Goal: Task Accomplishment & Management: Use online tool/utility

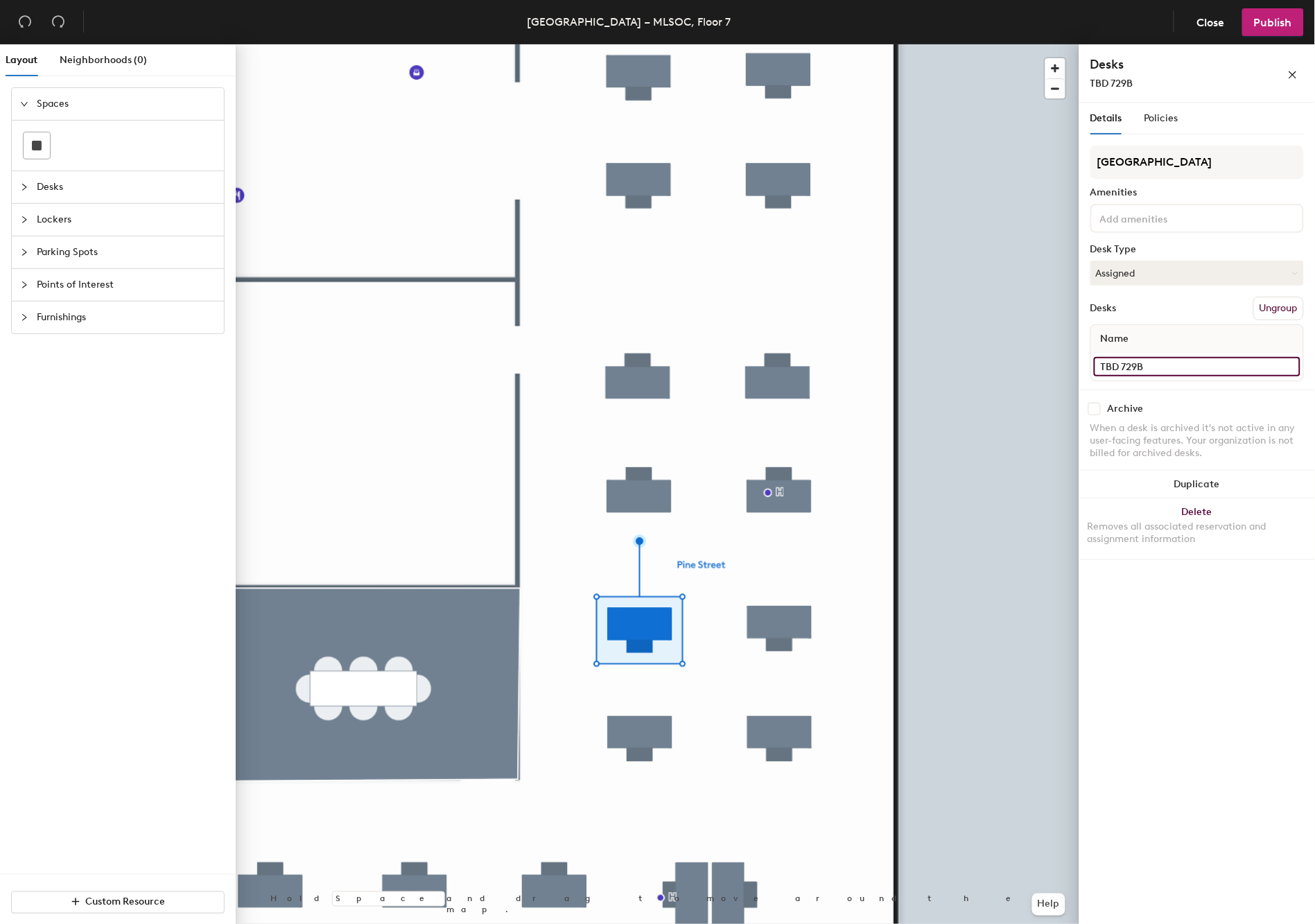
click at [1116, 364] on input "TBD 729B" at bounding box center [1197, 366] width 207 height 19
type input "HOTEL 729B"
click at [1195, 271] on button "Assigned" at bounding box center [1196, 273] width 213 height 25
click at [1128, 354] on div "Hoteled" at bounding box center [1160, 357] width 138 height 20
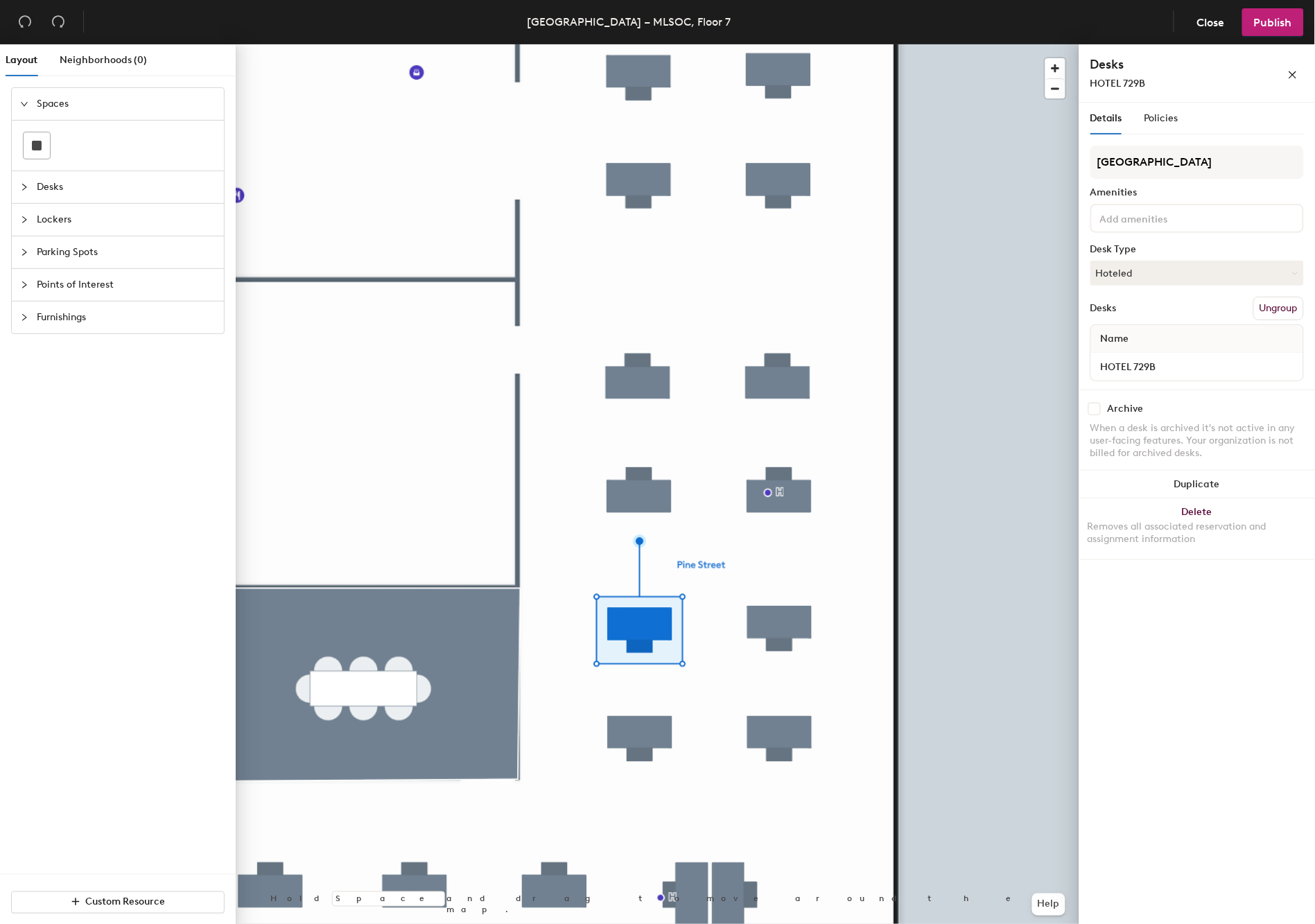
click at [23, 188] on icon "collapsed" at bounding box center [24, 187] width 9 height 9
click at [22, 139] on icon "expanded" at bounding box center [24, 136] width 9 height 9
click at [19, 234] on div "Points of Interest" at bounding box center [118, 234] width 213 height 32
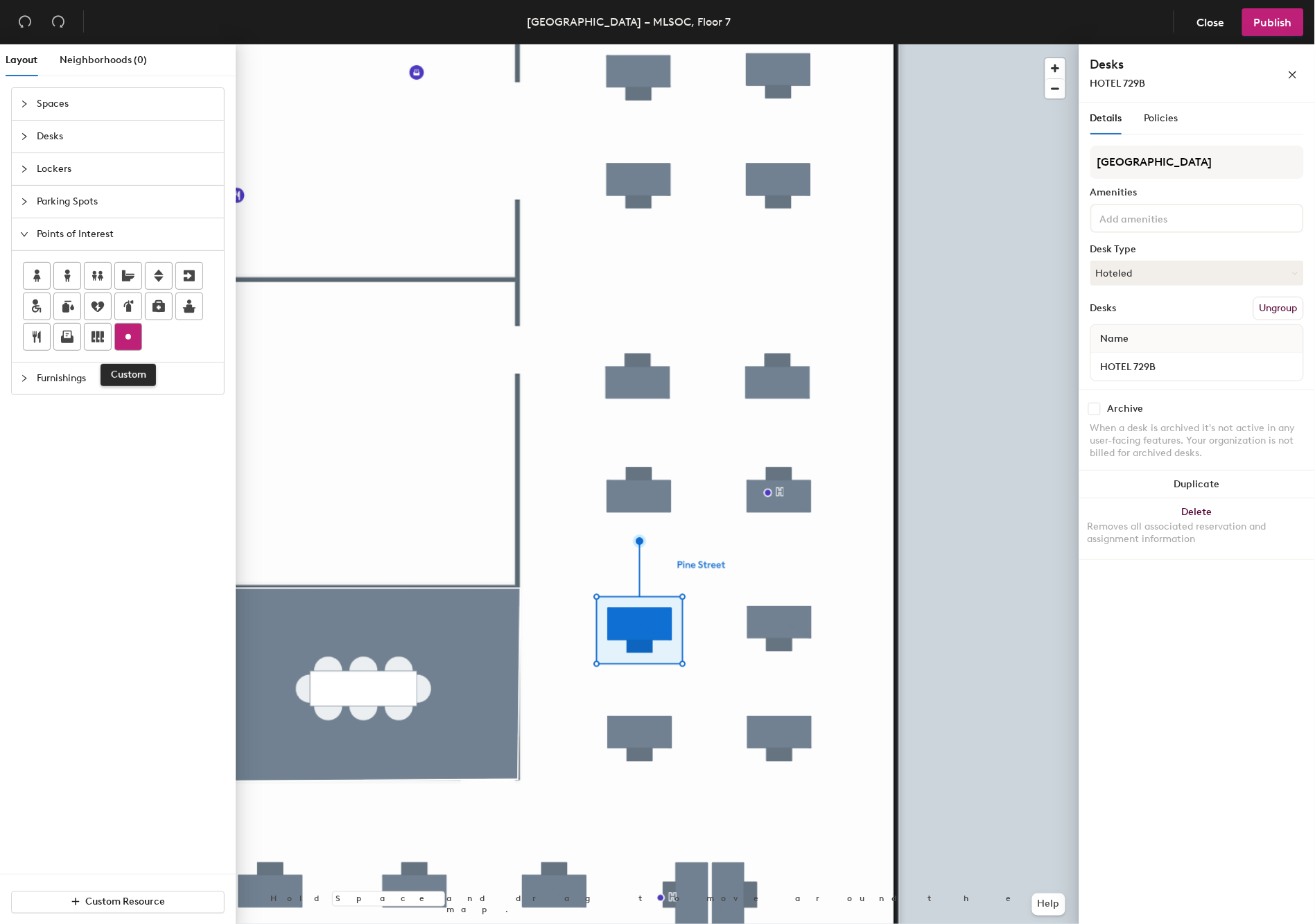
click at [132, 338] on icon at bounding box center [128, 336] width 17 height 17
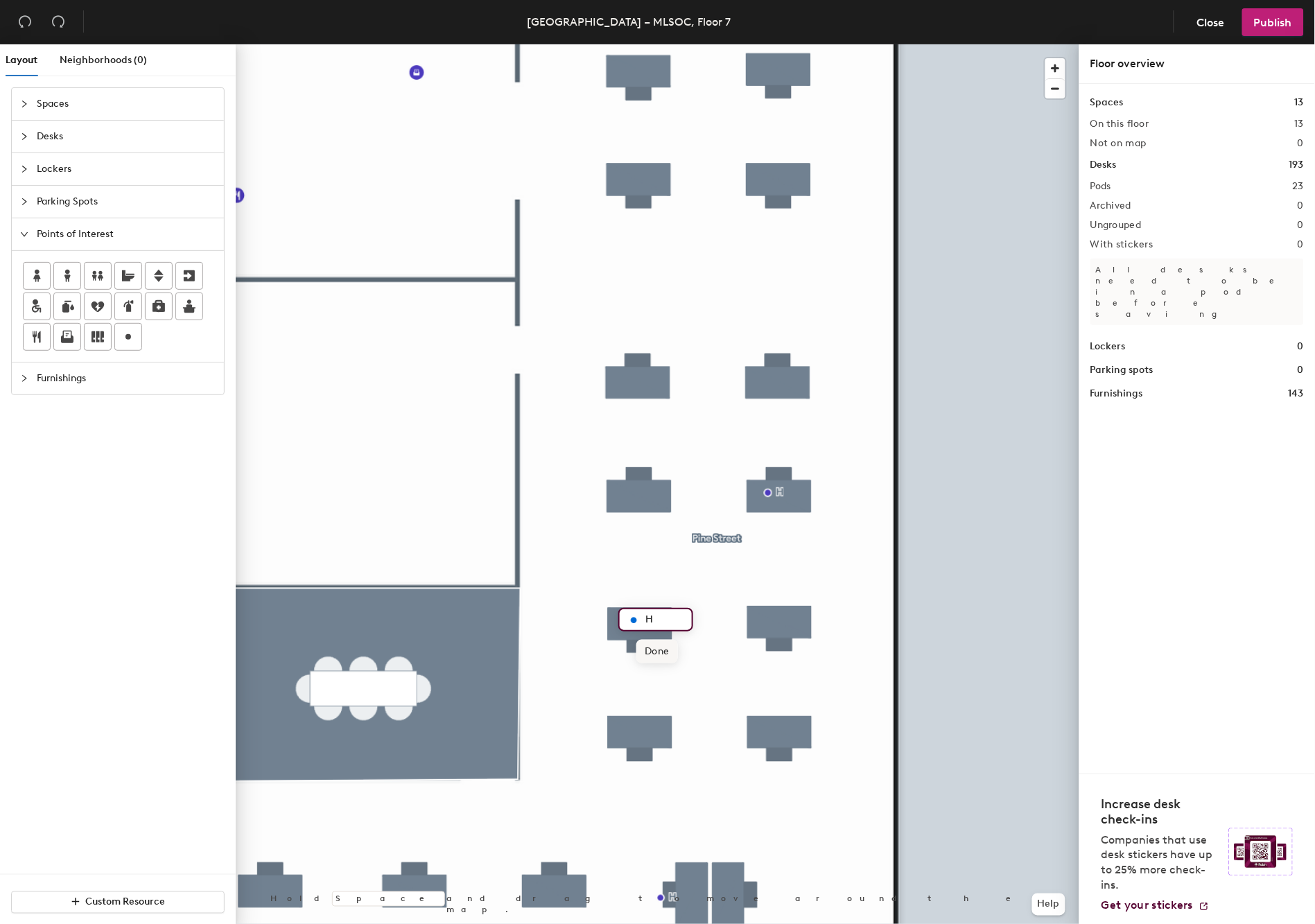
type input "H"
click at [649, 651] on span "Done" at bounding box center [657, 651] width 41 height 23
click at [21, 238] on icon "expanded" at bounding box center [24, 234] width 9 height 9
click at [19, 169] on div "Lockers" at bounding box center [118, 169] width 213 height 32
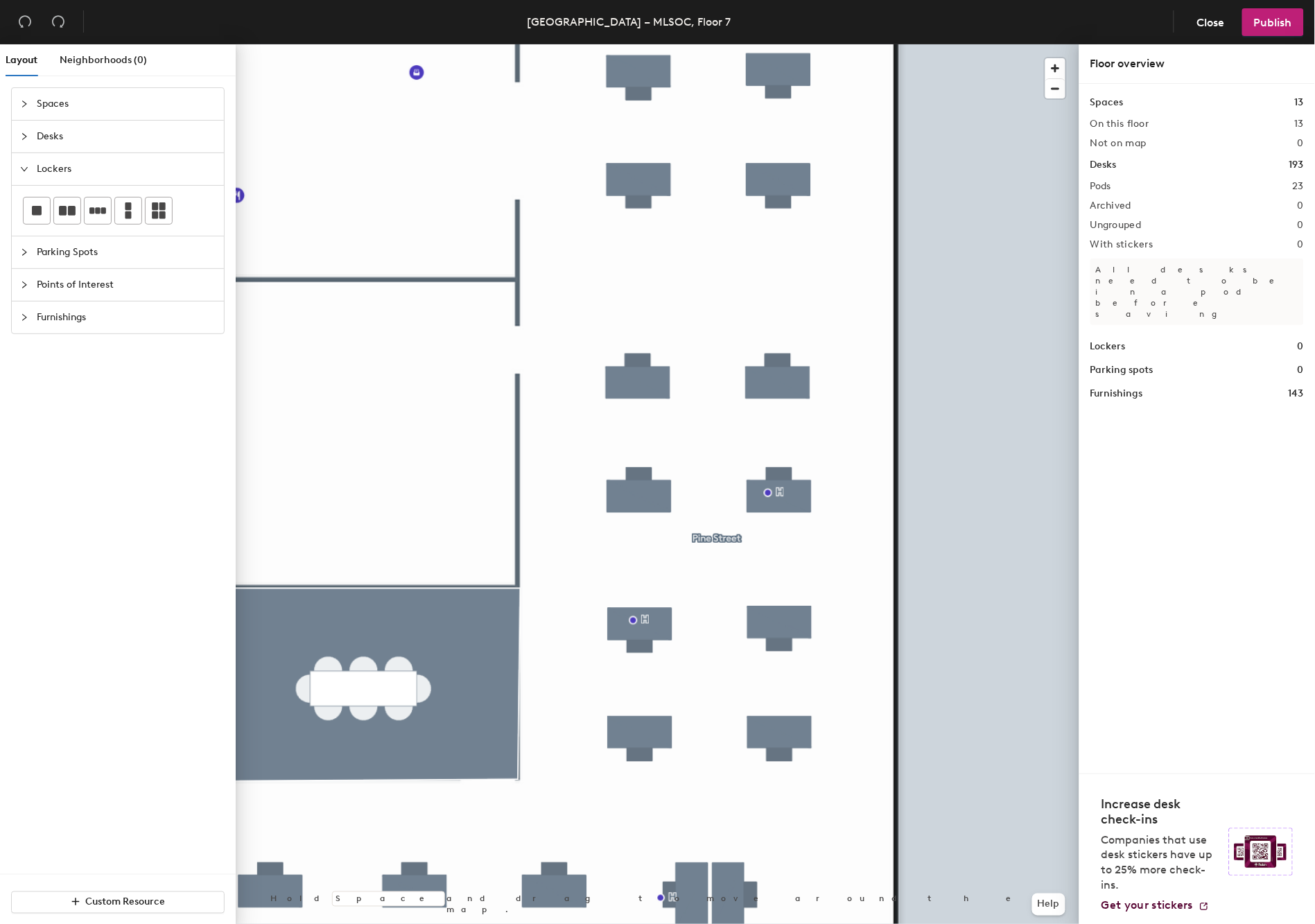
click at [19, 169] on div "Lockers" at bounding box center [118, 169] width 213 height 32
click at [1289, 12] on button "Publish" at bounding box center [1272, 22] width 61 height 27
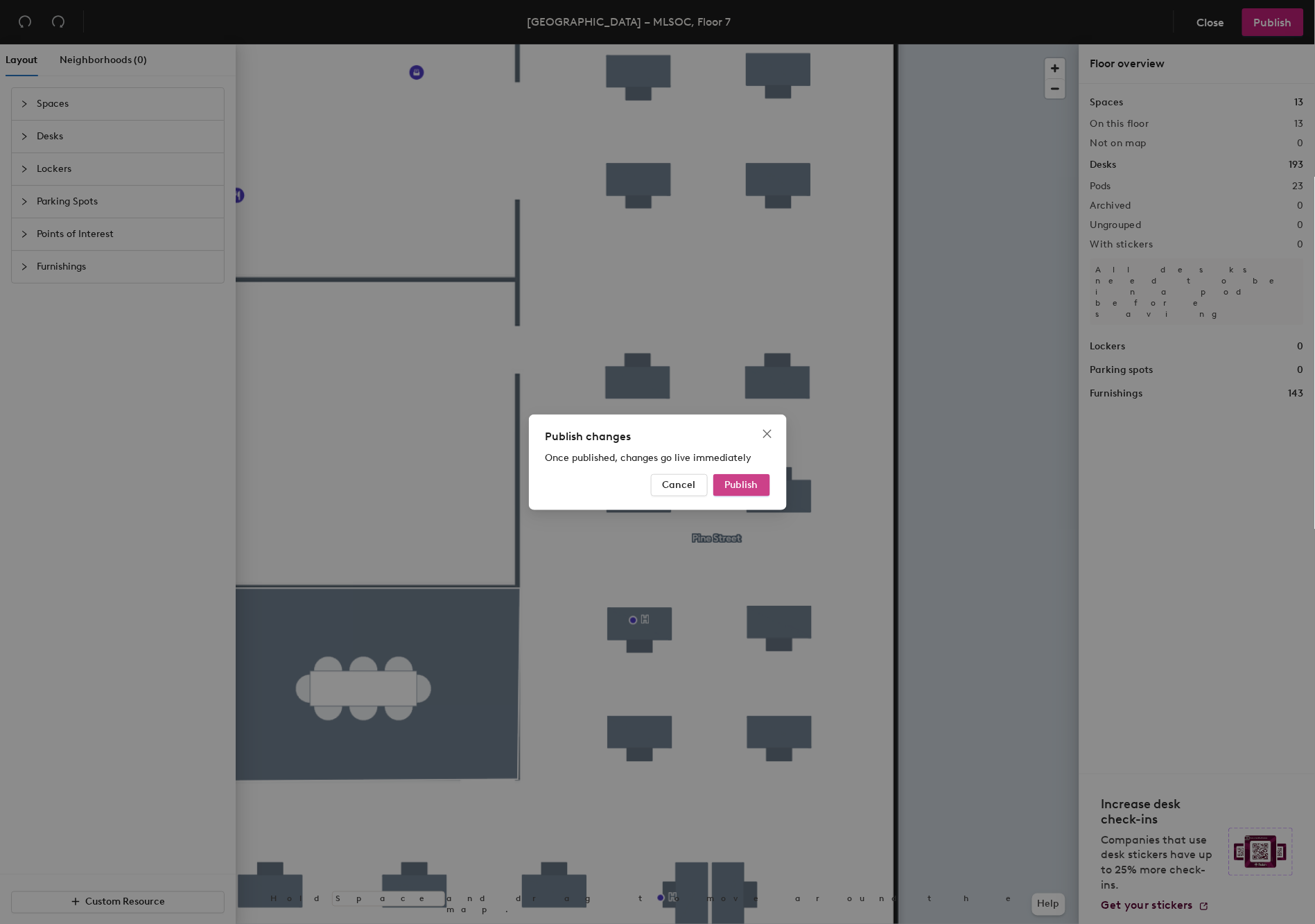
click at [738, 487] on span "Publish" at bounding box center [742, 484] width 33 height 12
